Goal: Information Seeking & Learning: Learn about a topic

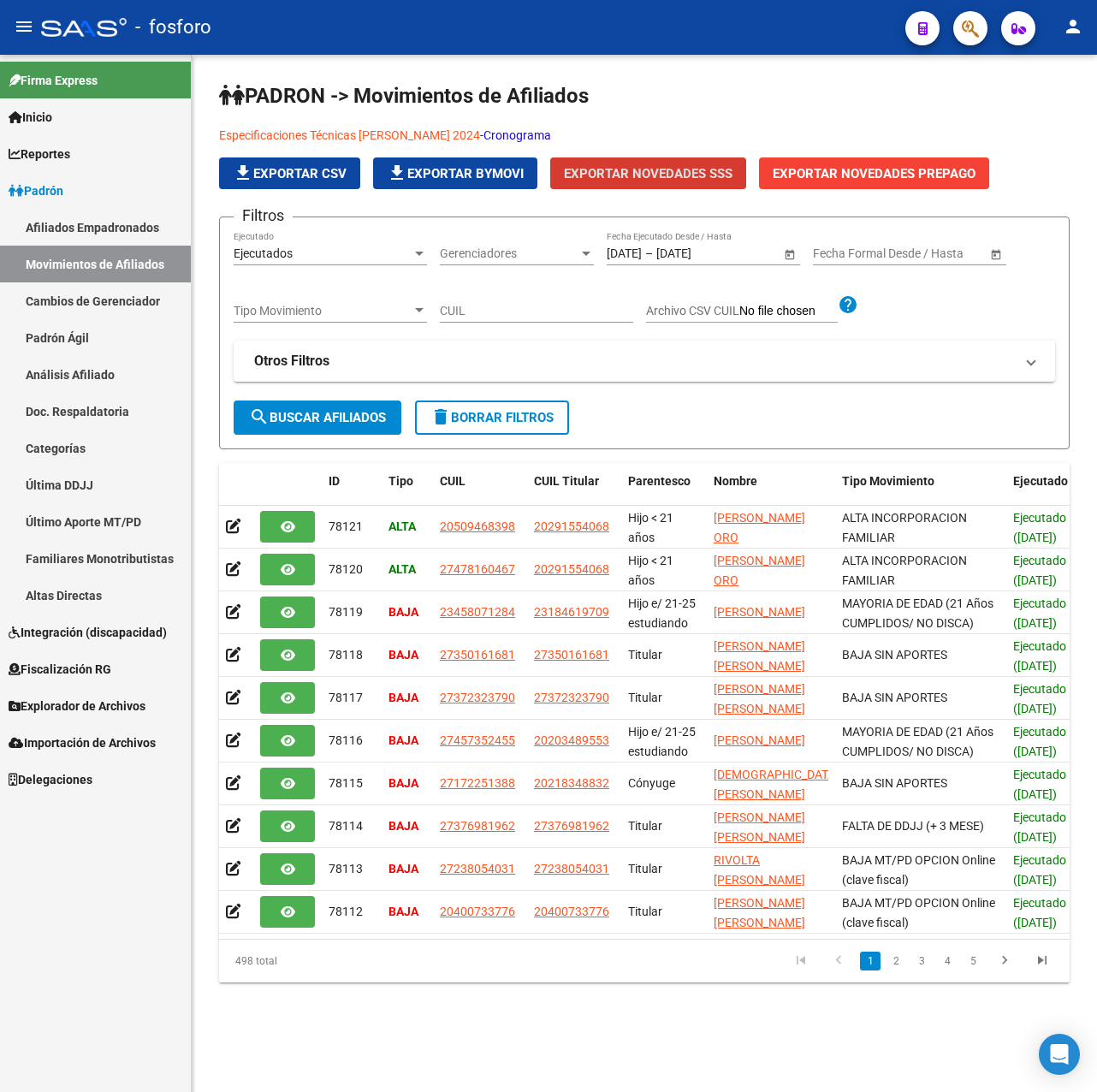
click at [71, 201] on link "Padrón" at bounding box center [95, 190] width 191 height 37
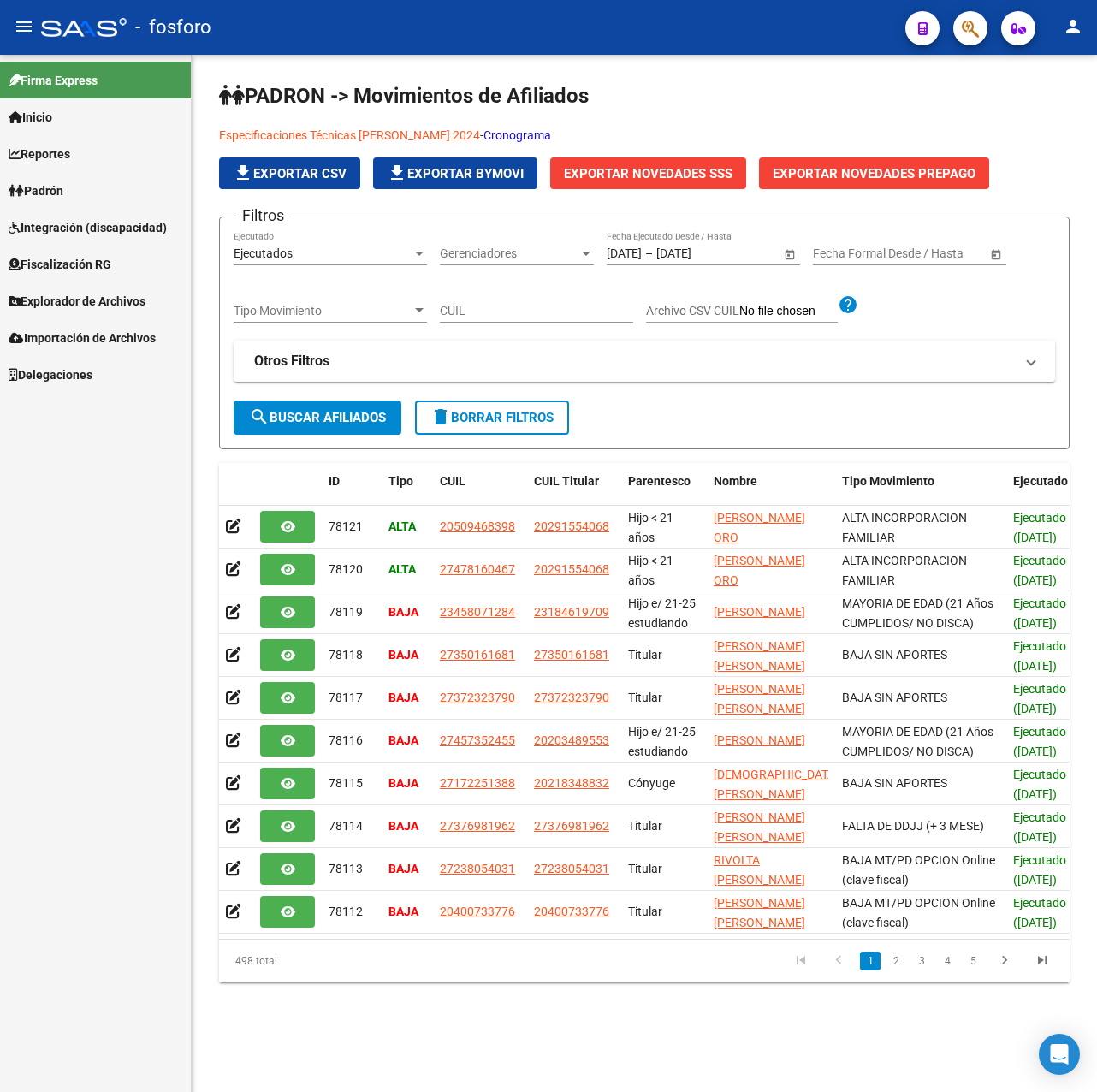
click at [71, 201] on link "Padrón" at bounding box center [95, 190] width 191 height 37
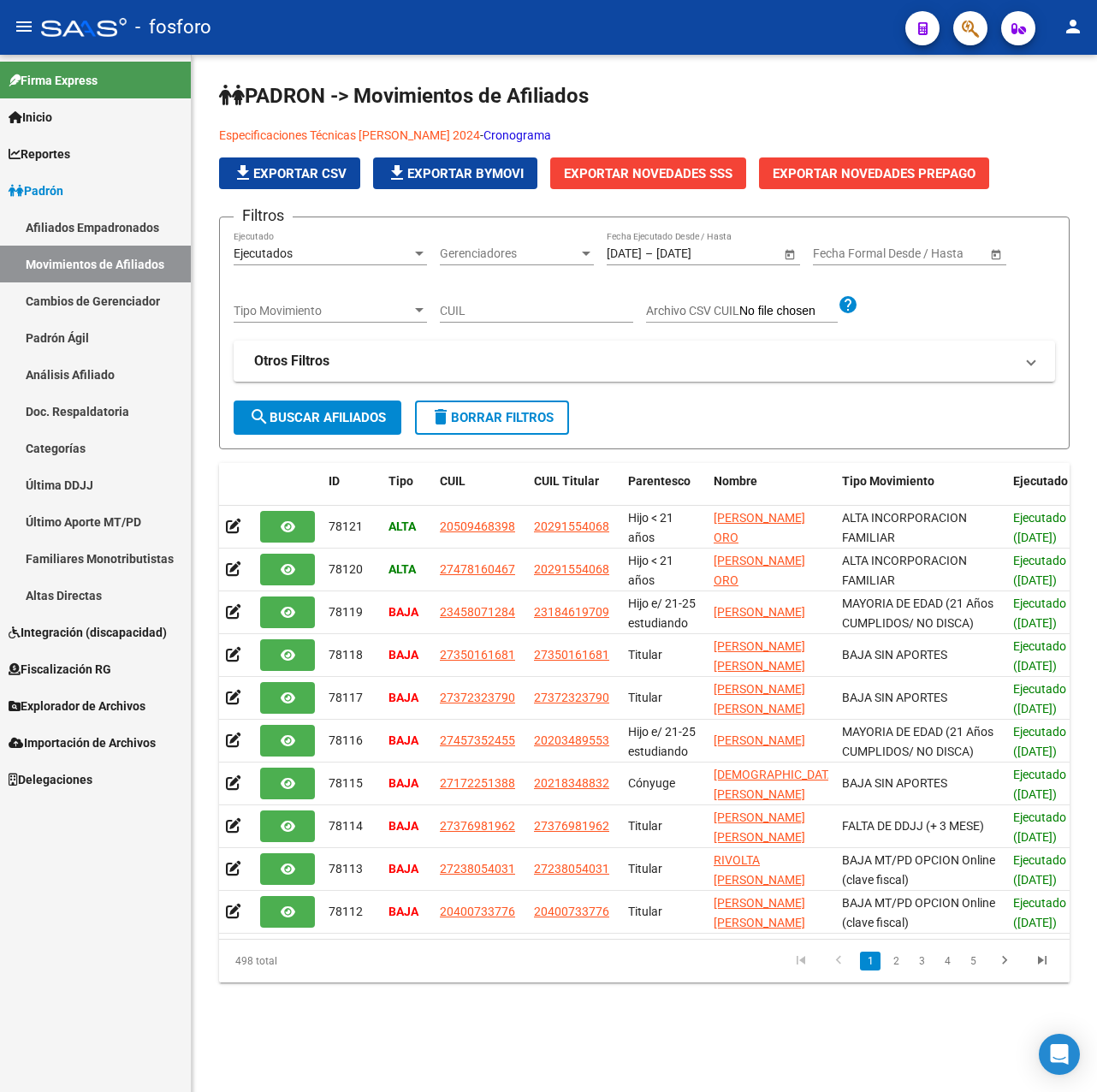
click at [71, 146] on span "Reportes" at bounding box center [39, 154] width 62 height 19
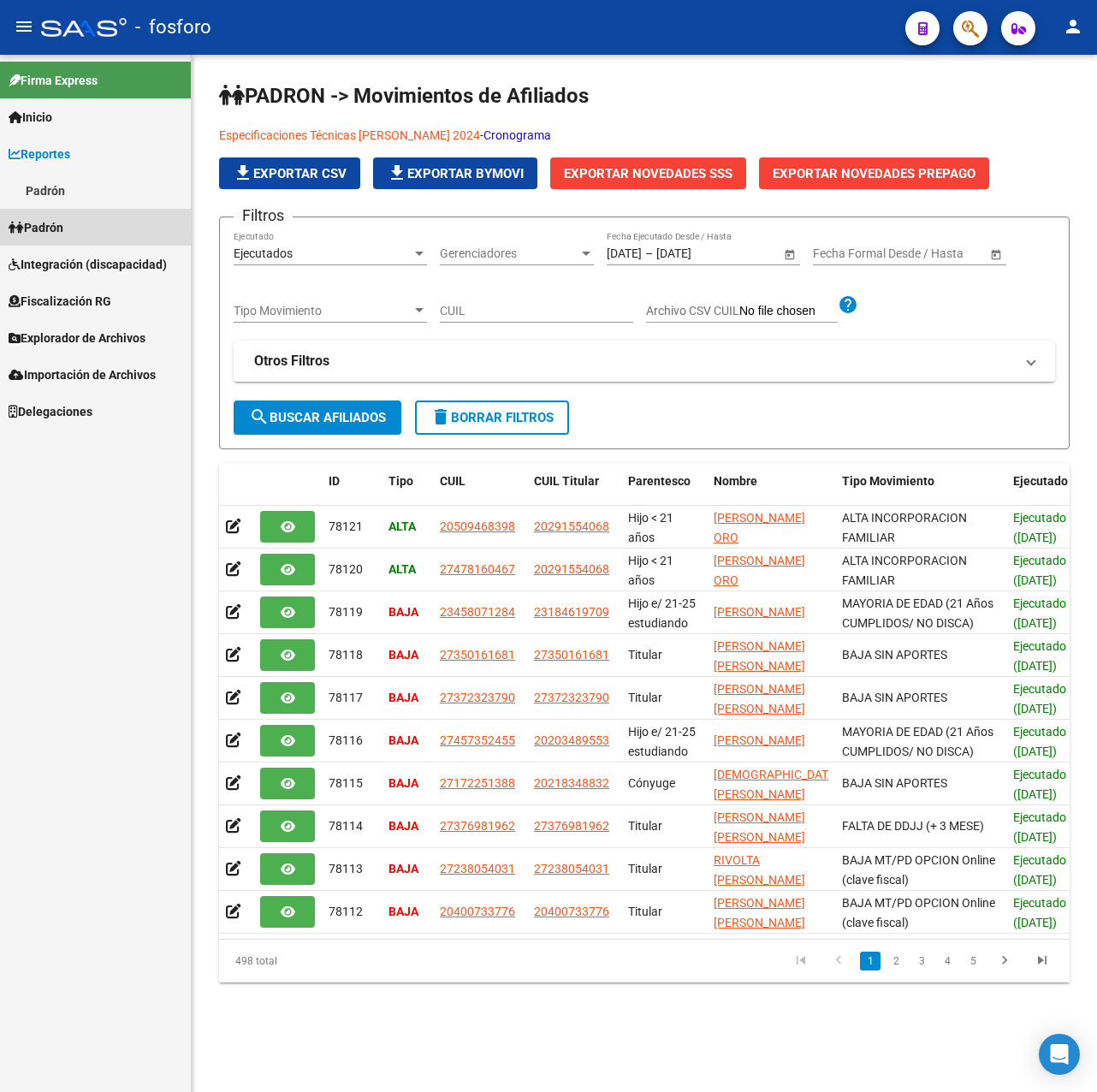
click at [64, 228] on span "Padrón" at bounding box center [36, 227] width 55 height 19
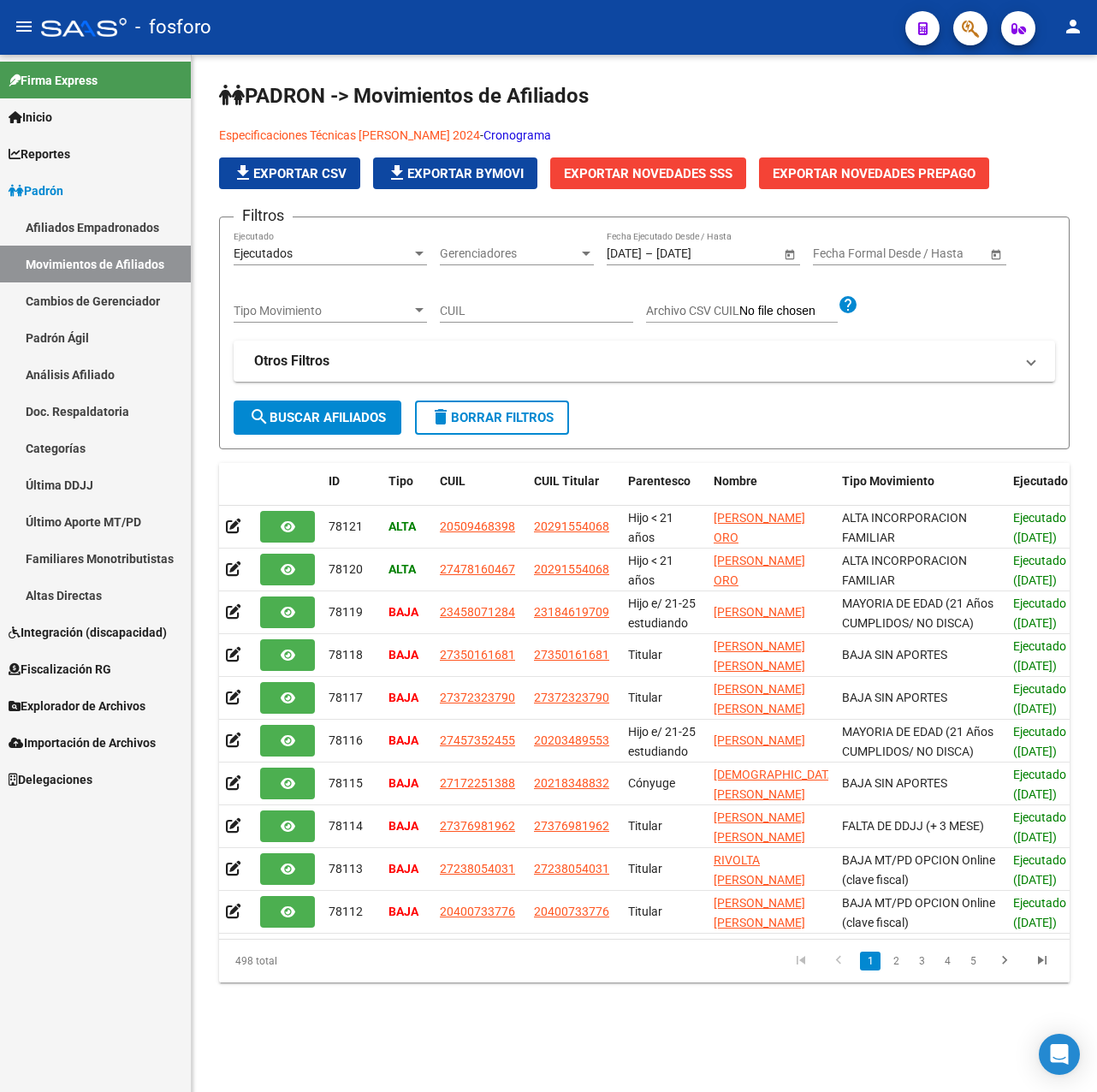
click at [67, 147] on span "Reportes" at bounding box center [39, 154] width 62 height 19
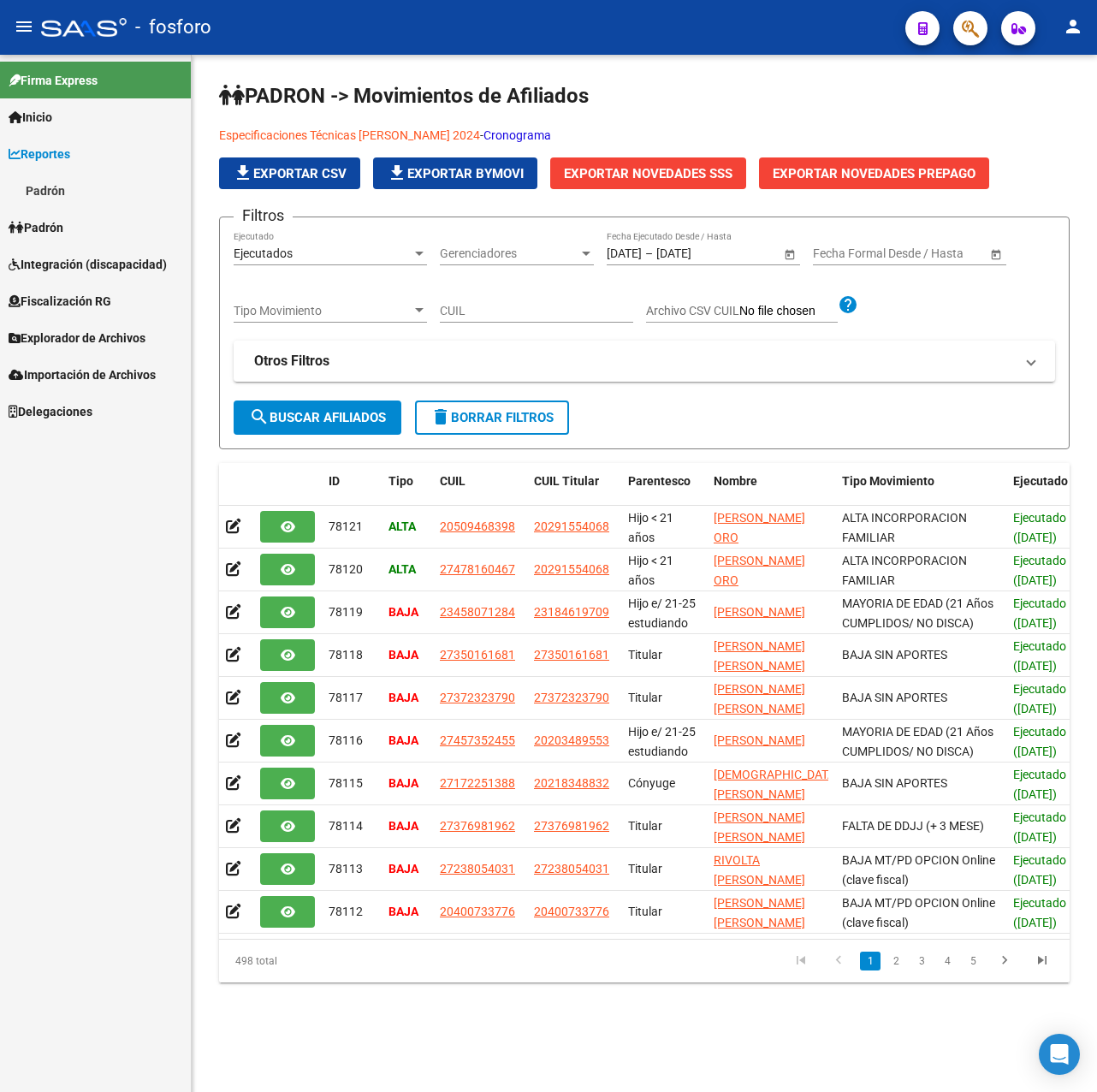
click at [64, 192] on link "Padrón" at bounding box center [95, 190] width 191 height 37
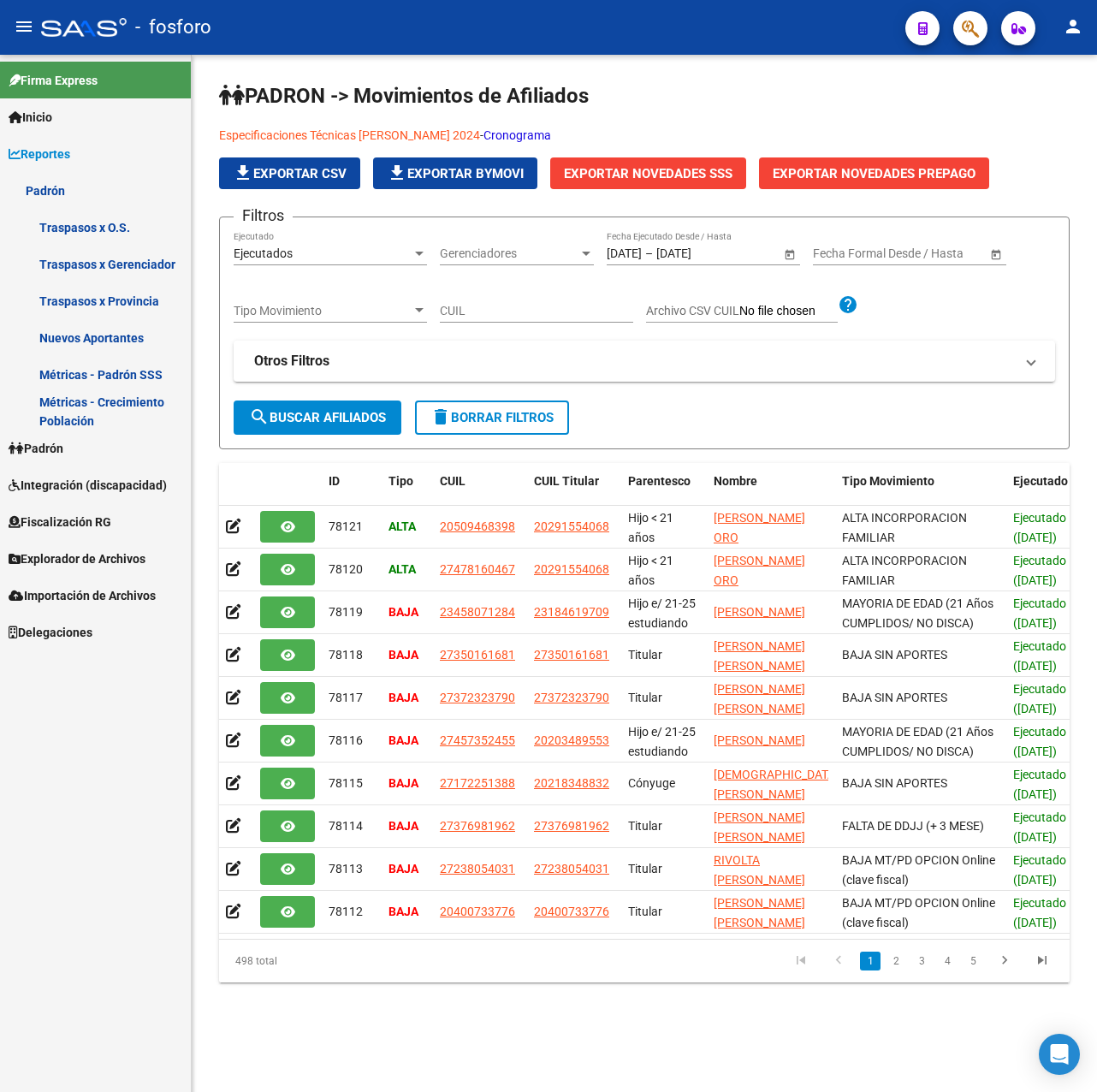
click at [109, 369] on link "Métricas - Padrón SSS" at bounding box center [95, 375] width 191 height 37
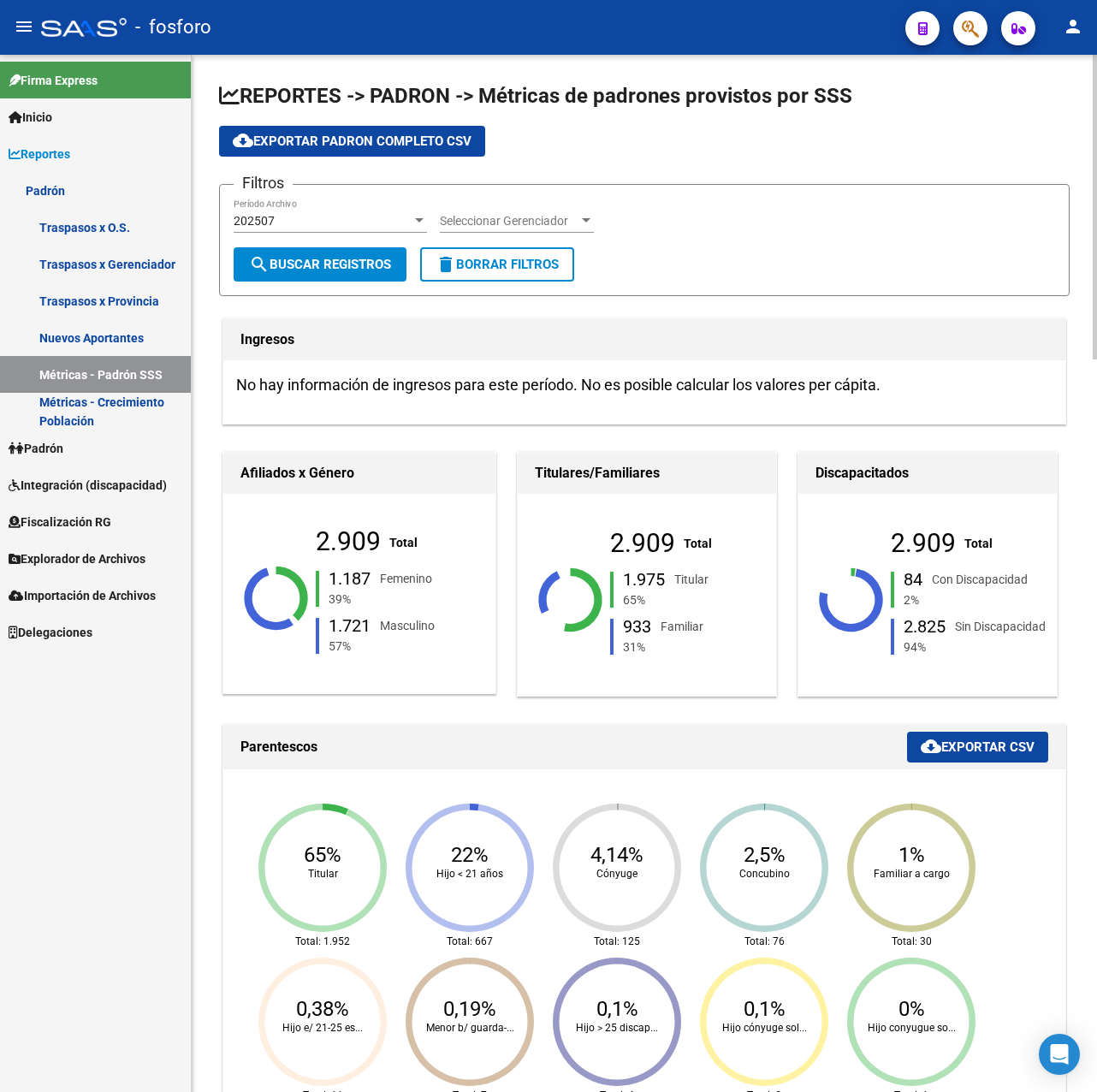
click at [301, 217] on div "202507" at bounding box center [322, 221] width 178 height 15
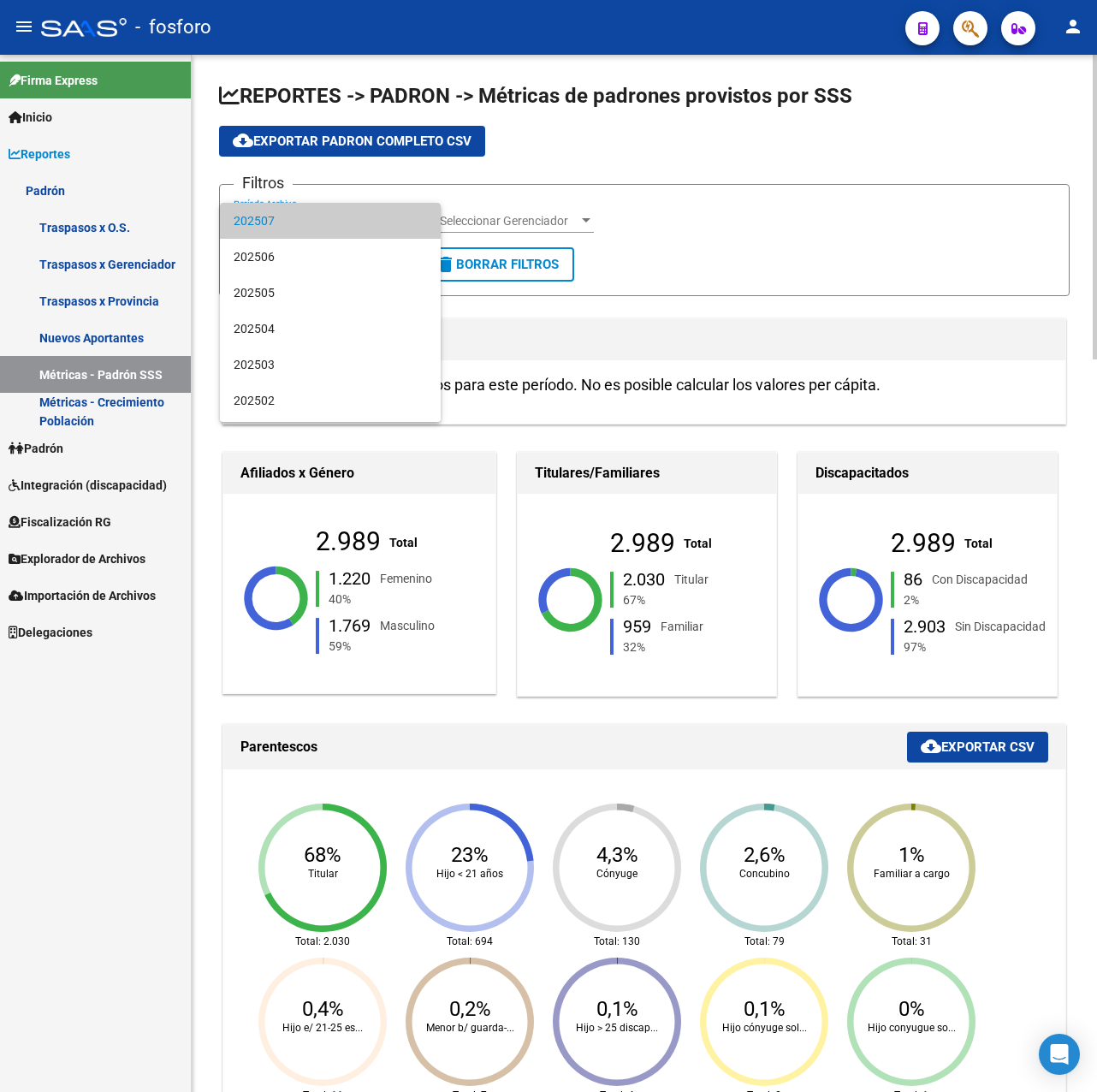
click at [301, 217] on span "202507" at bounding box center [330, 220] width 193 height 36
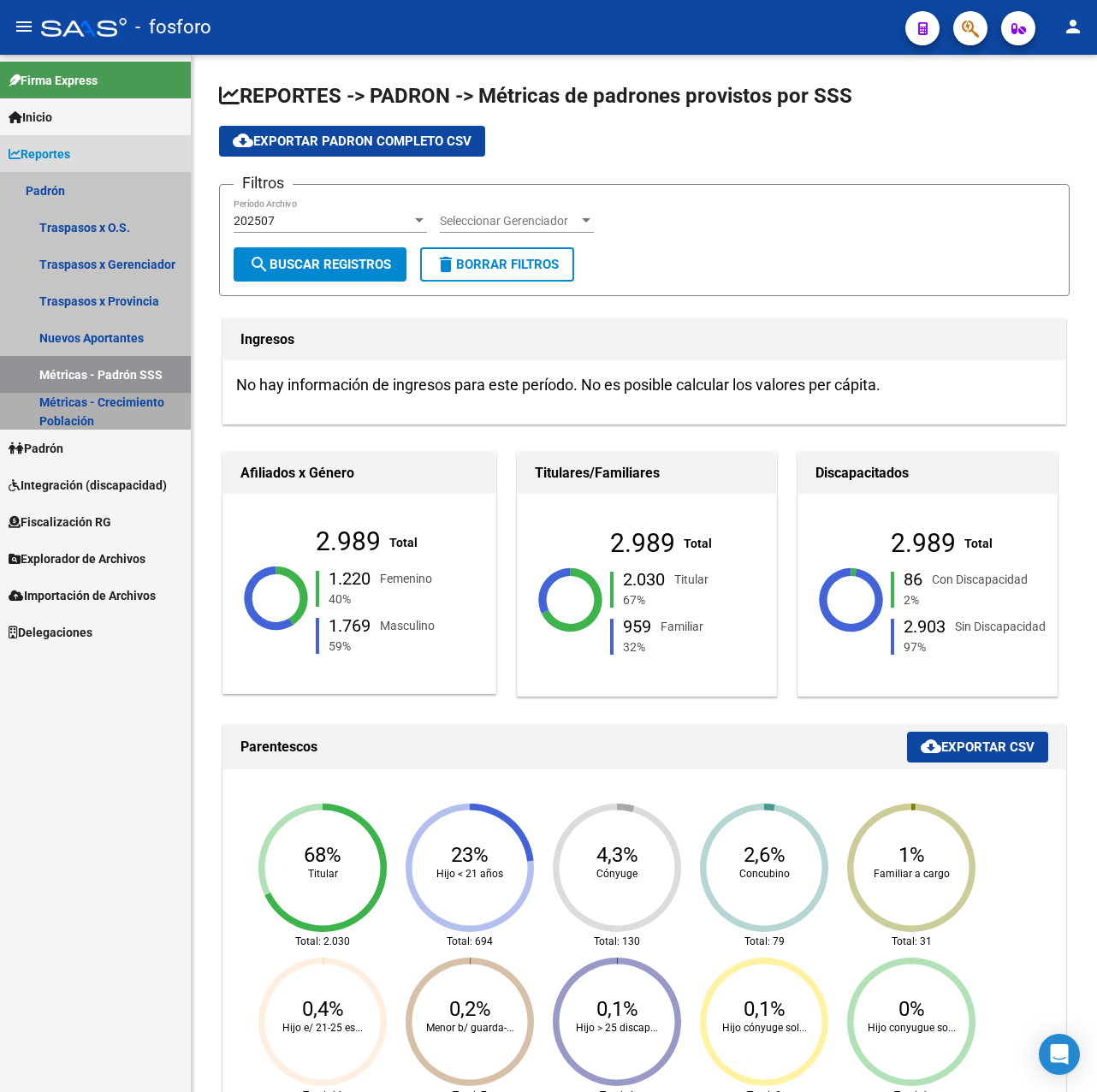
click at [79, 401] on link "Métricas - Crecimiento Población" at bounding box center [95, 411] width 191 height 37
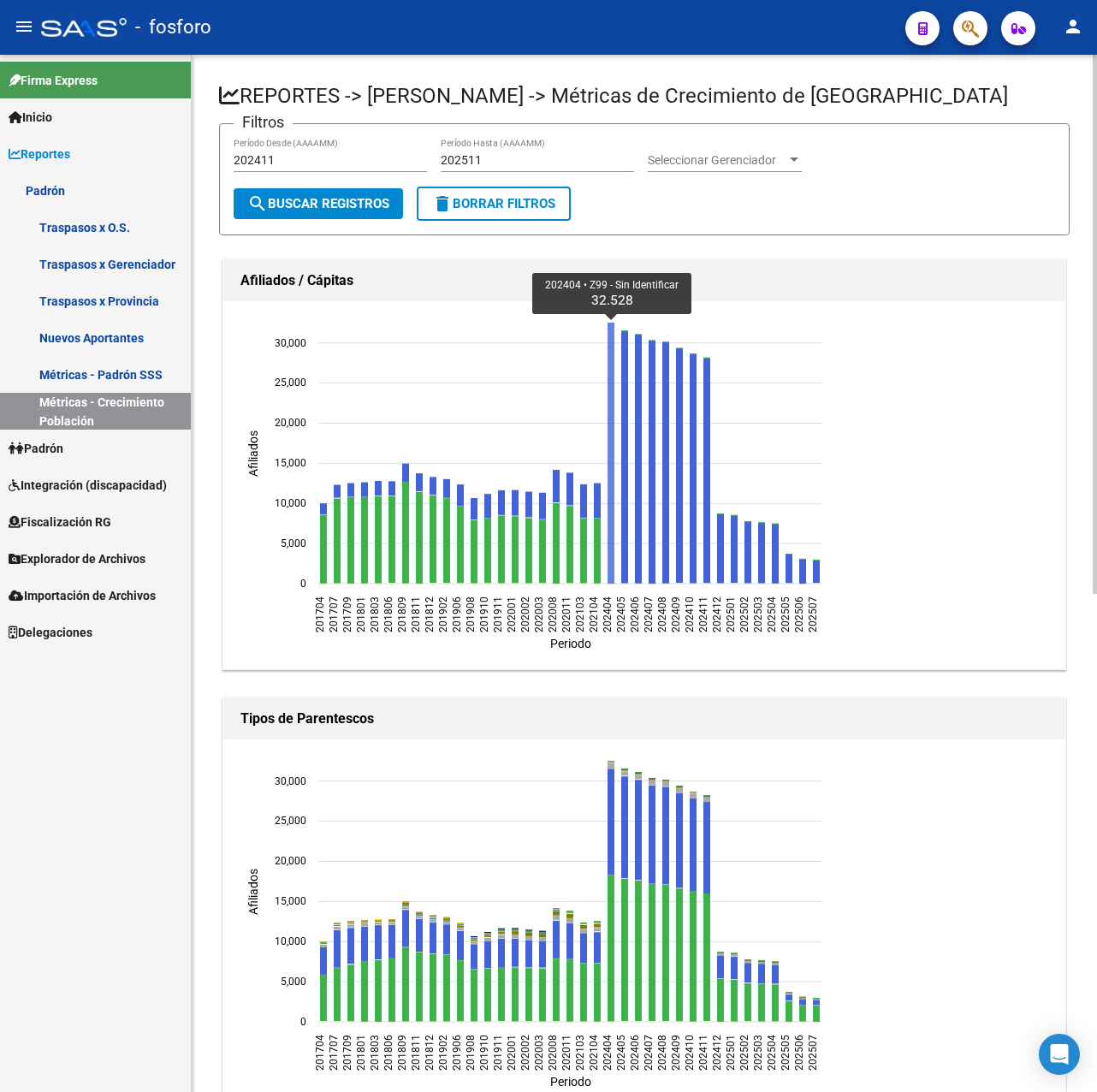
click at [613, 433] on icon "202404 Z99 - Sin Identificar 32.528" at bounding box center [611, 453] width 7 height 261
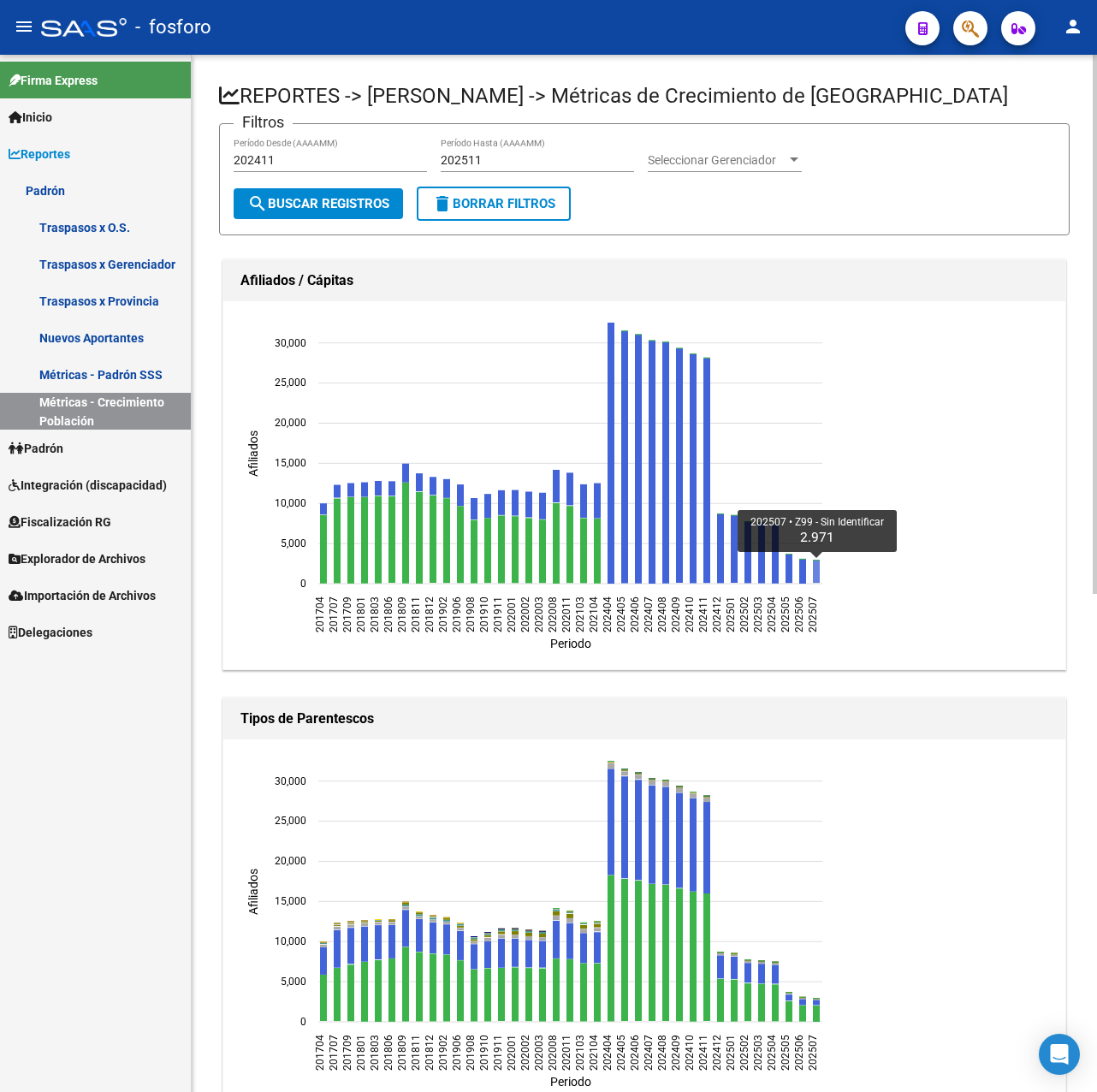
click at [816, 573] on icon "202507 Z99 - Sin Identificar 2.971" at bounding box center [816, 572] width 7 height 24
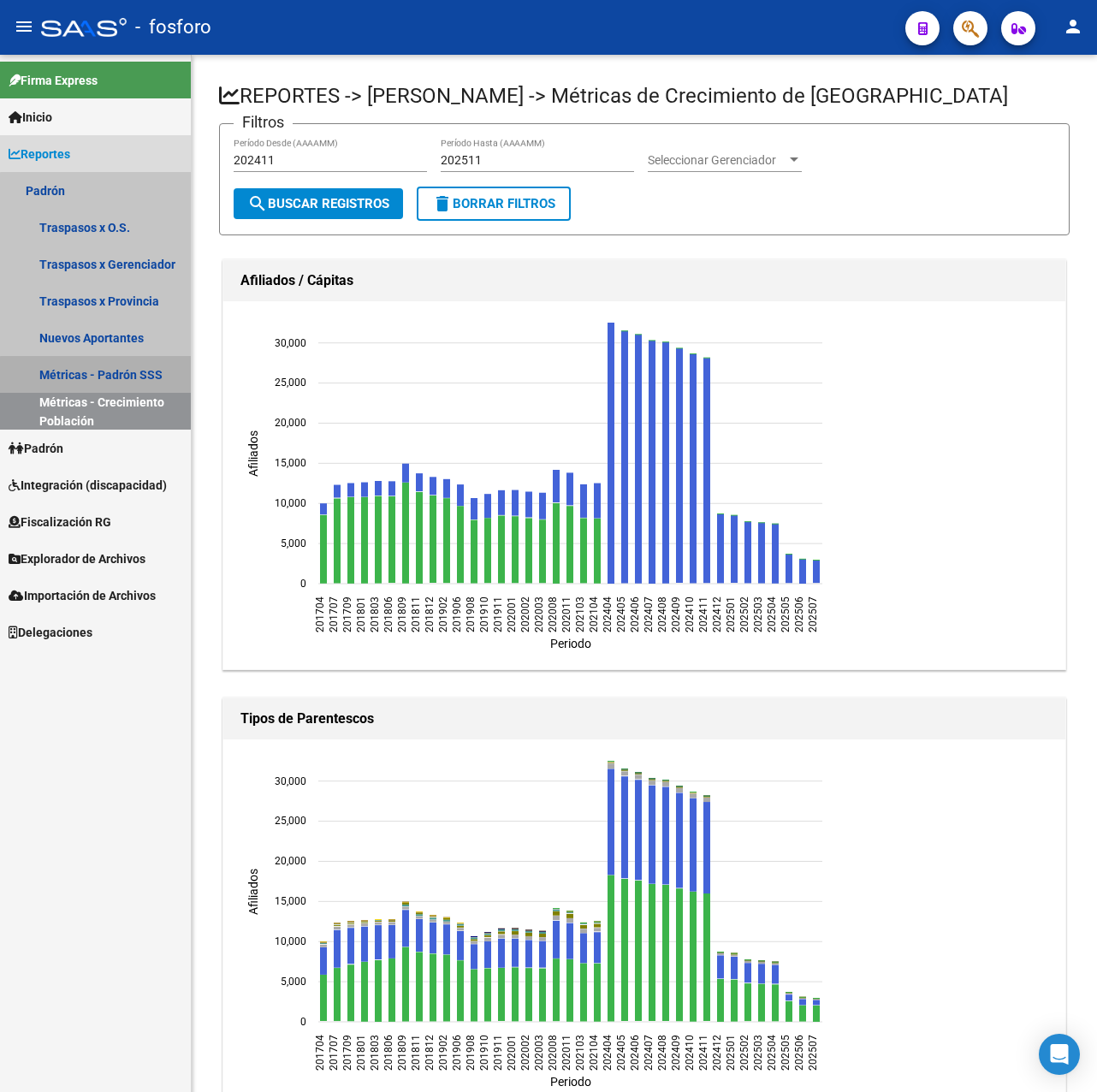
click at [110, 376] on link "Métricas - Padrón SSS" at bounding box center [95, 375] width 191 height 37
